Goal: Task Accomplishment & Management: Manage account settings

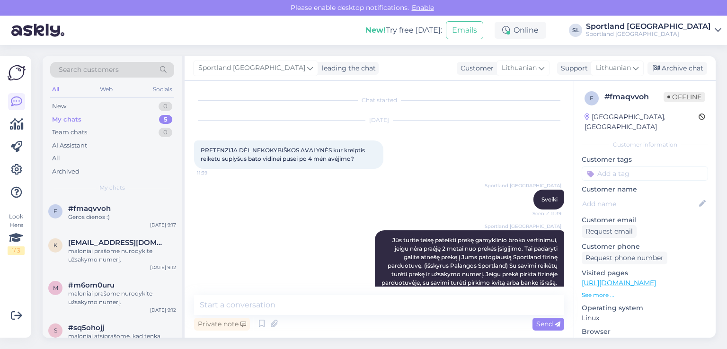
scroll to position [719, 0]
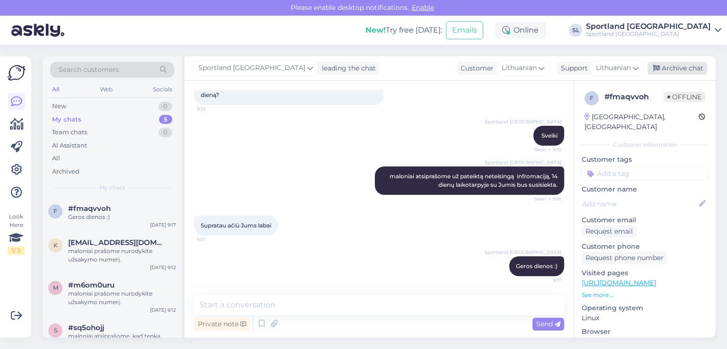
click at [667, 67] on div "Archive chat" at bounding box center [678, 68] width 60 height 13
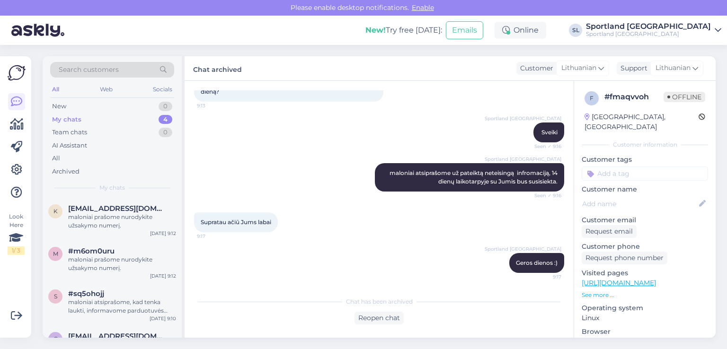
click at [118, 122] on div "My chats 4" at bounding box center [112, 119] width 124 height 13
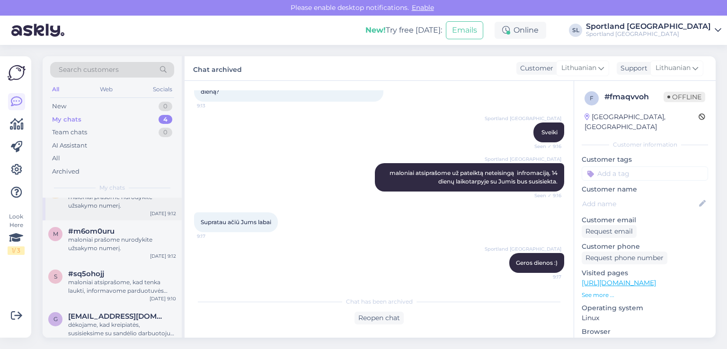
scroll to position [30, 0]
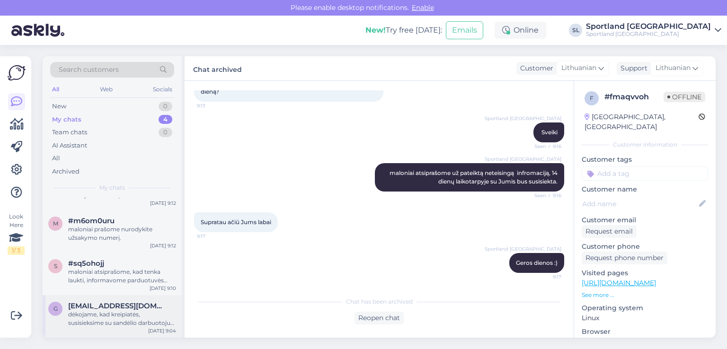
click at [112, 313] on div "dėkojame, kad kreipiatės, susisieksime su sandėlio darbuotoju dėl informacijos …" at bounding box center [122, 319] width 108 height 17
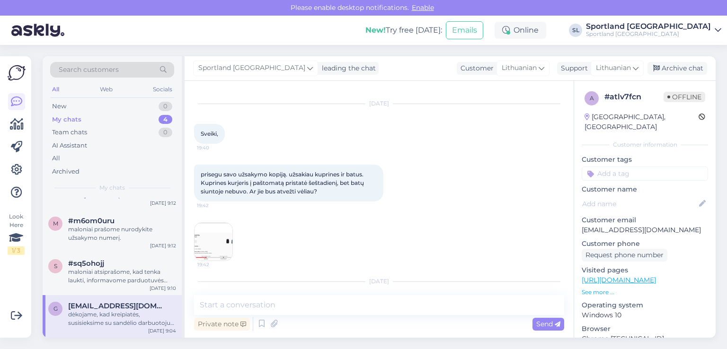
scroll to position [111, 0]
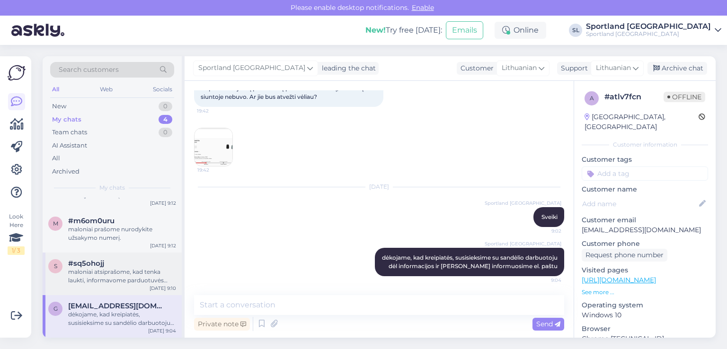
click at [99, 271] on div "maloniai atsiprašome, kad tenka laukti, informavome parduotuvės darbuotoją, kad…" at bounding box center [122, 276] width 108 height 17
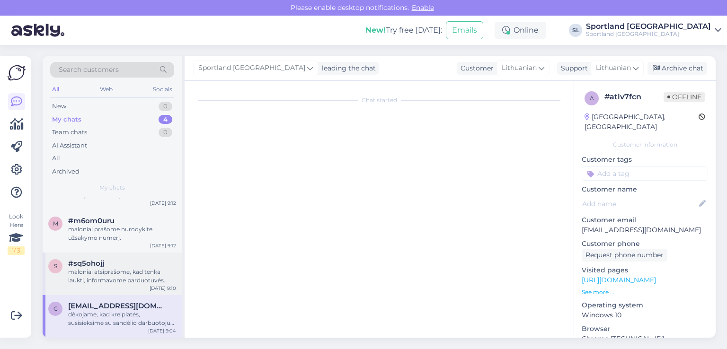
scroll to position [19, 0]
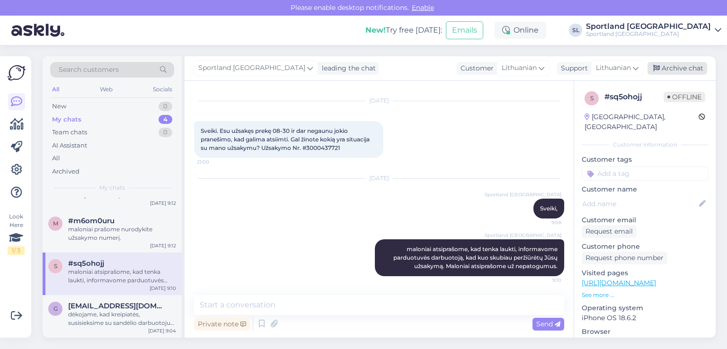
click at [701, 64] on div "Archive chat" at bounding box center [678, 68] width 60 height 13
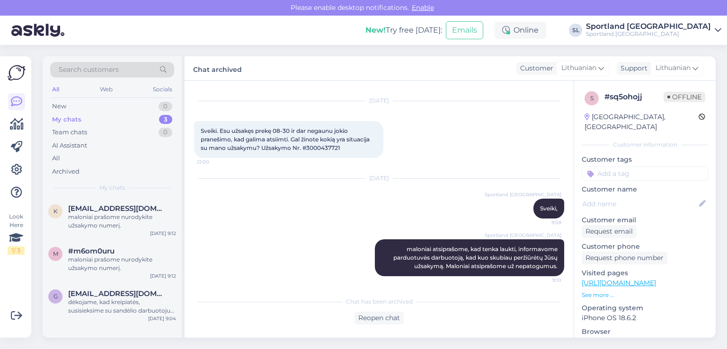
scroll to position [0, 0]
click at [129, 223] on div "maloniai prašome nurodykite užsakymo numerį." at bounding box center [122, 221] width 108 height 17
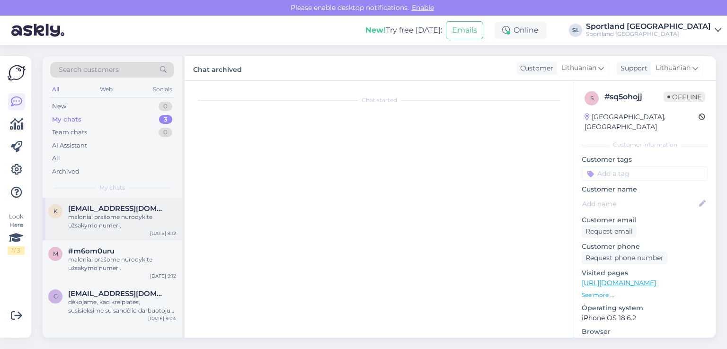
scroll to position [52, 0]
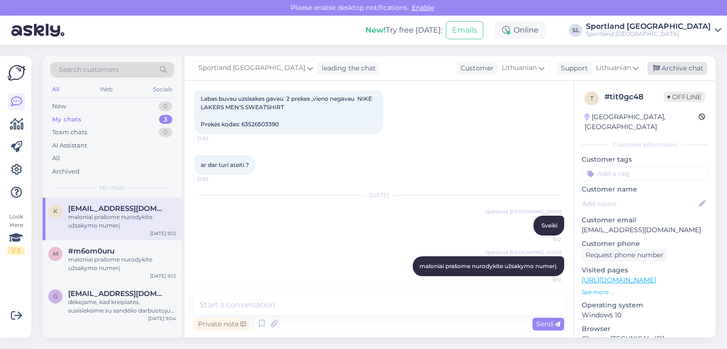
click at [666, 63] on div "Archive chat" at bounding box center [678, 68] width 60 height 13
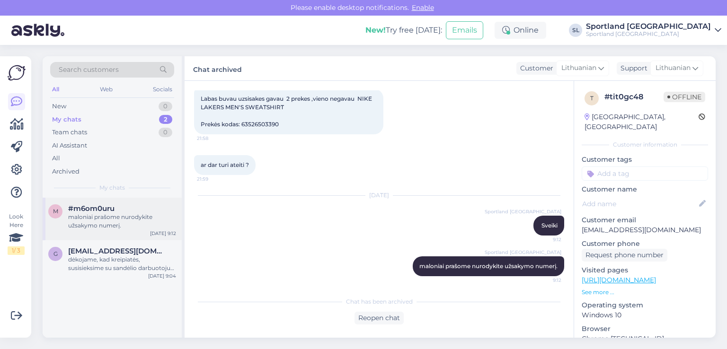
click at [76, 211] on span "#m6om0uru" at bounding box center [91, 209] width 46 height 9
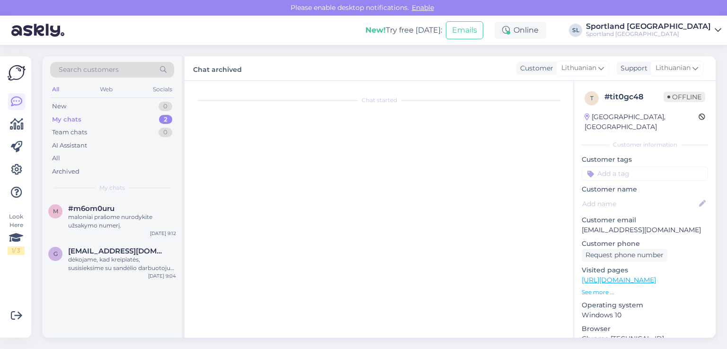
scroll to position [1600, 0]
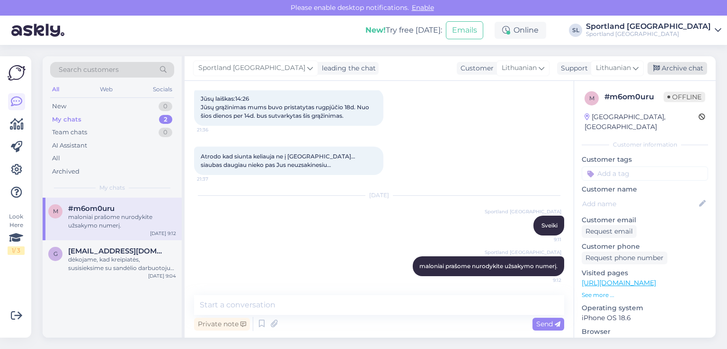
click at [695, 65] on div "Archive chat" at bounding box center [678, 68] width 60 height 13
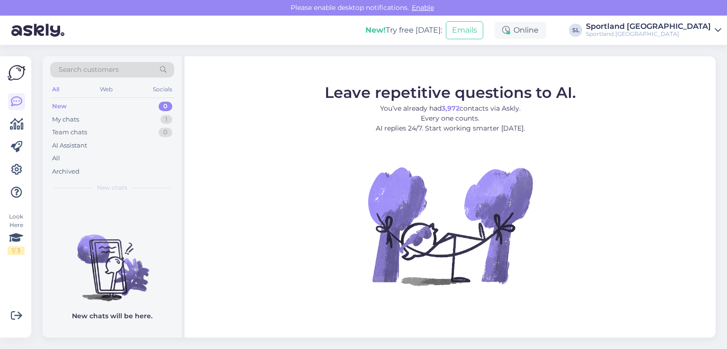
click at [19, 122] on icon at bounding box center [17, 124] width 14 height 11
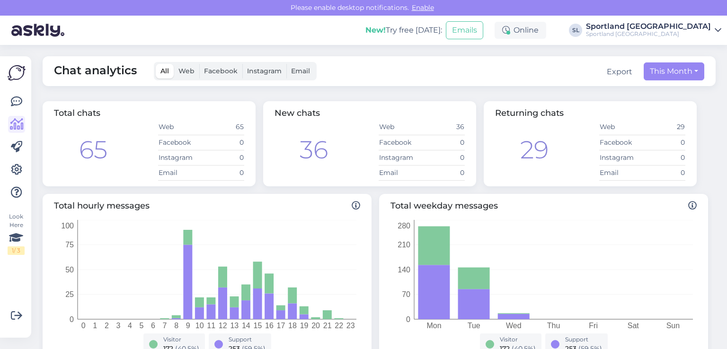
click at [6, 97] on div "Look Here 1 / 3 Get more Your checklist to get more value from Askly. Close Con…" at bounding box center [15, 197] width 31 height 282
click at [11, 101] on icon at bounding box center [16, 101] width 11 height 11
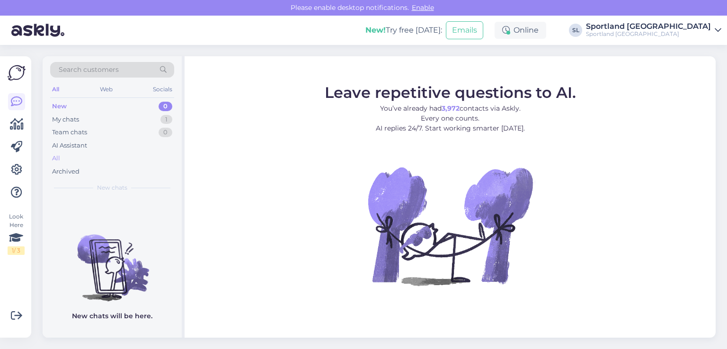
click at [64, 158] on div "All" at bounding box center [112, 158] width 124 height 13
